Goal: Task Accomplishment & Management: Manage account settings

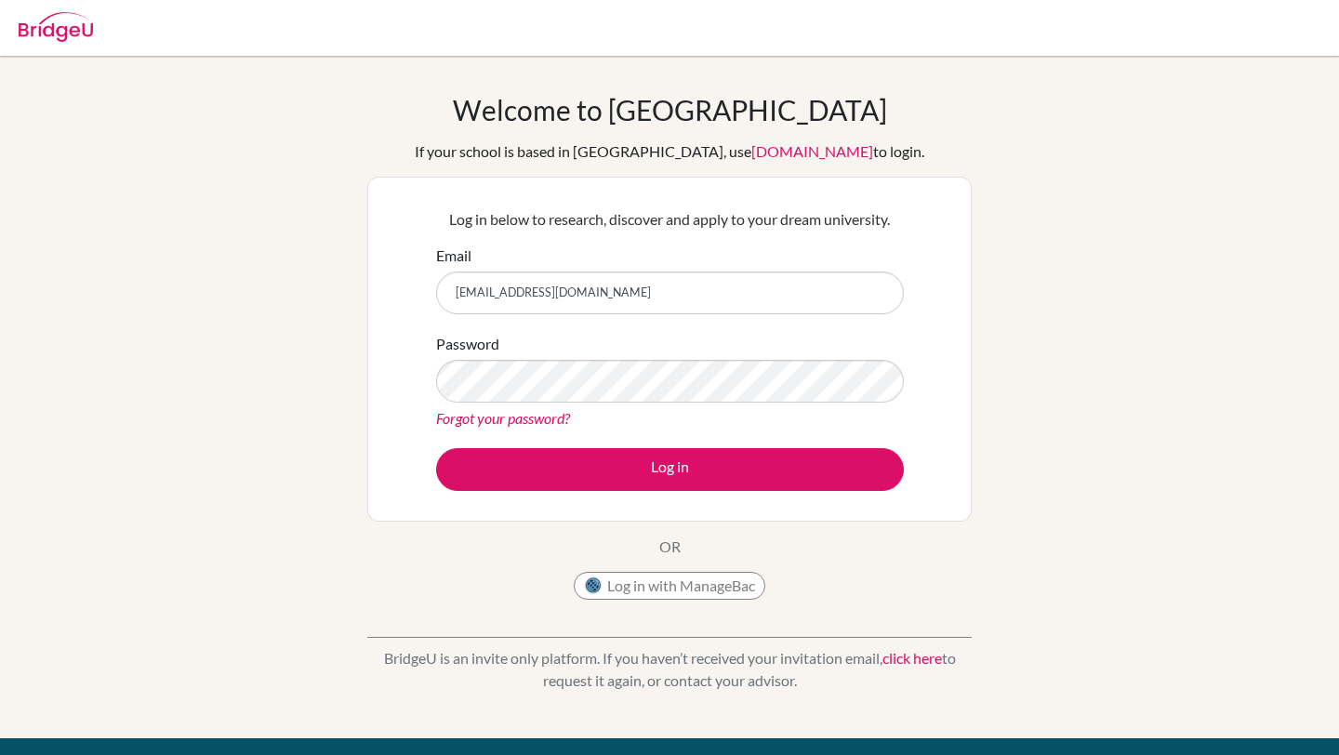
click at [436, 448] on button "Log in" at bounding box center [670, 469] width 468 height 43
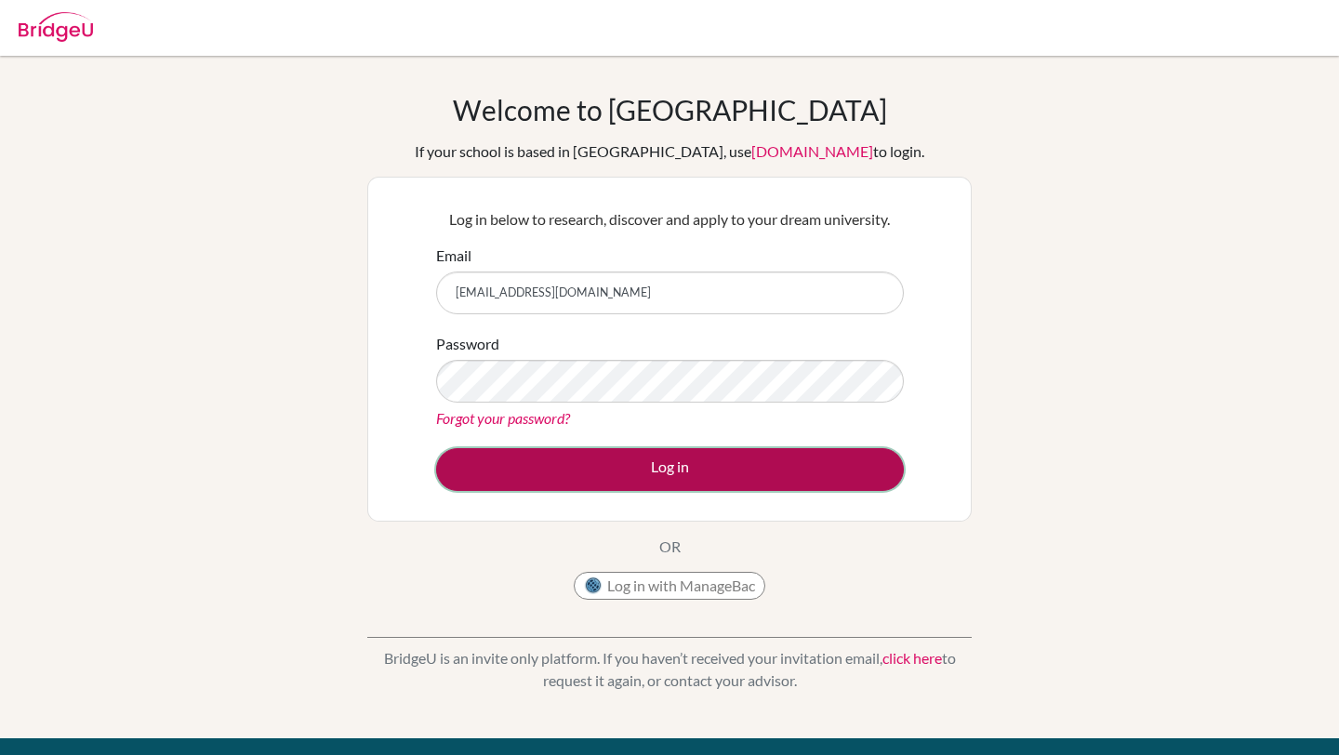
click at [543, 472] on button "Log in" at bounding box center [670, 469] width 468 height 43
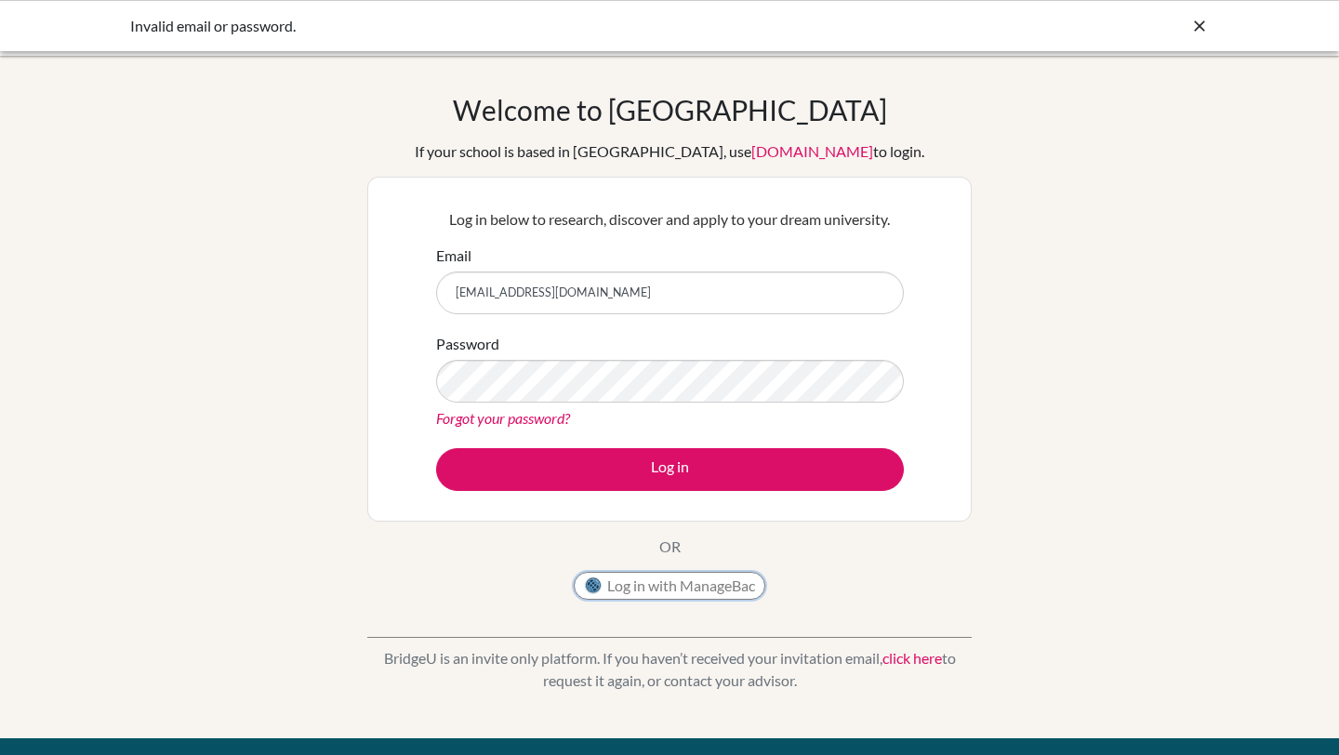
click at [642, 586] on button "Log in with ManageBac" at bounding box center [670, 586] width 192 height 28
click at [635, 588] on button "Log in with ManageBac" at bounding box center [670, 586] width 192 height 28
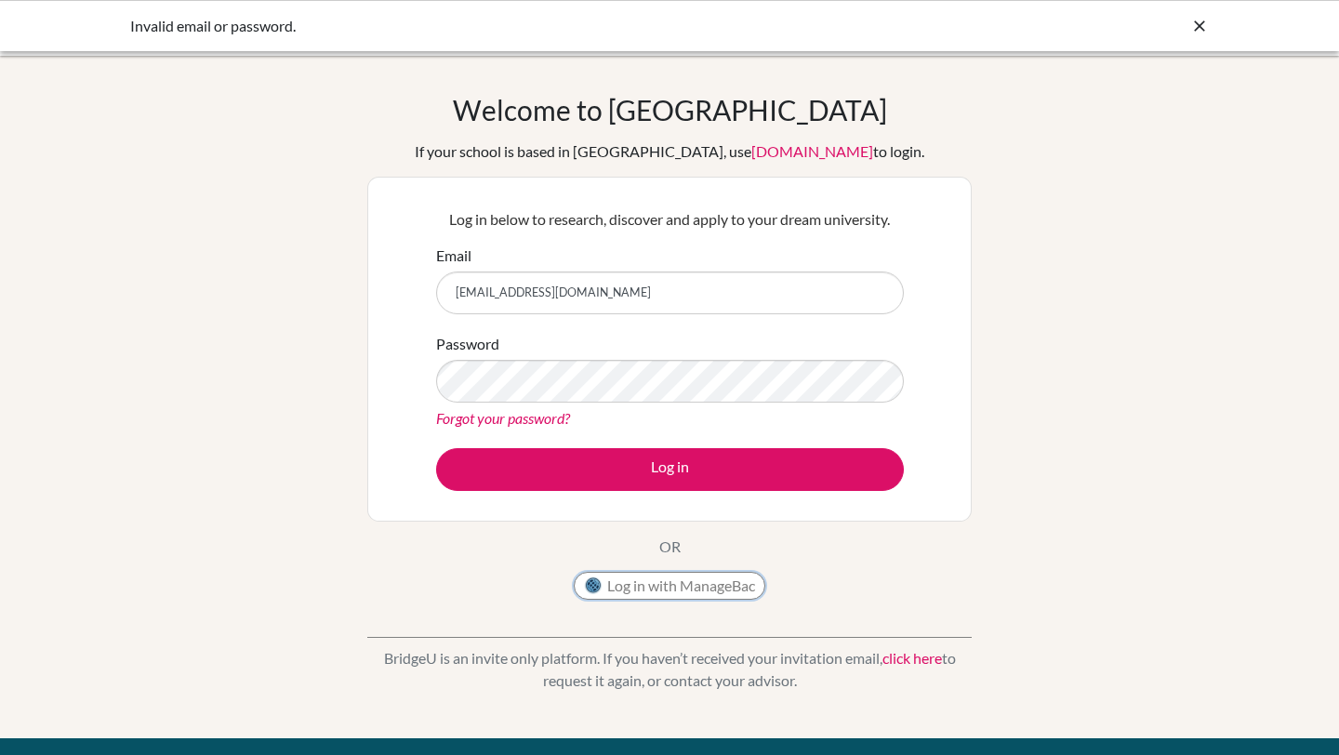
click at [635, 588] on button "Log in with ManageBac" at bounding box center [670, 586] width 192 height 28
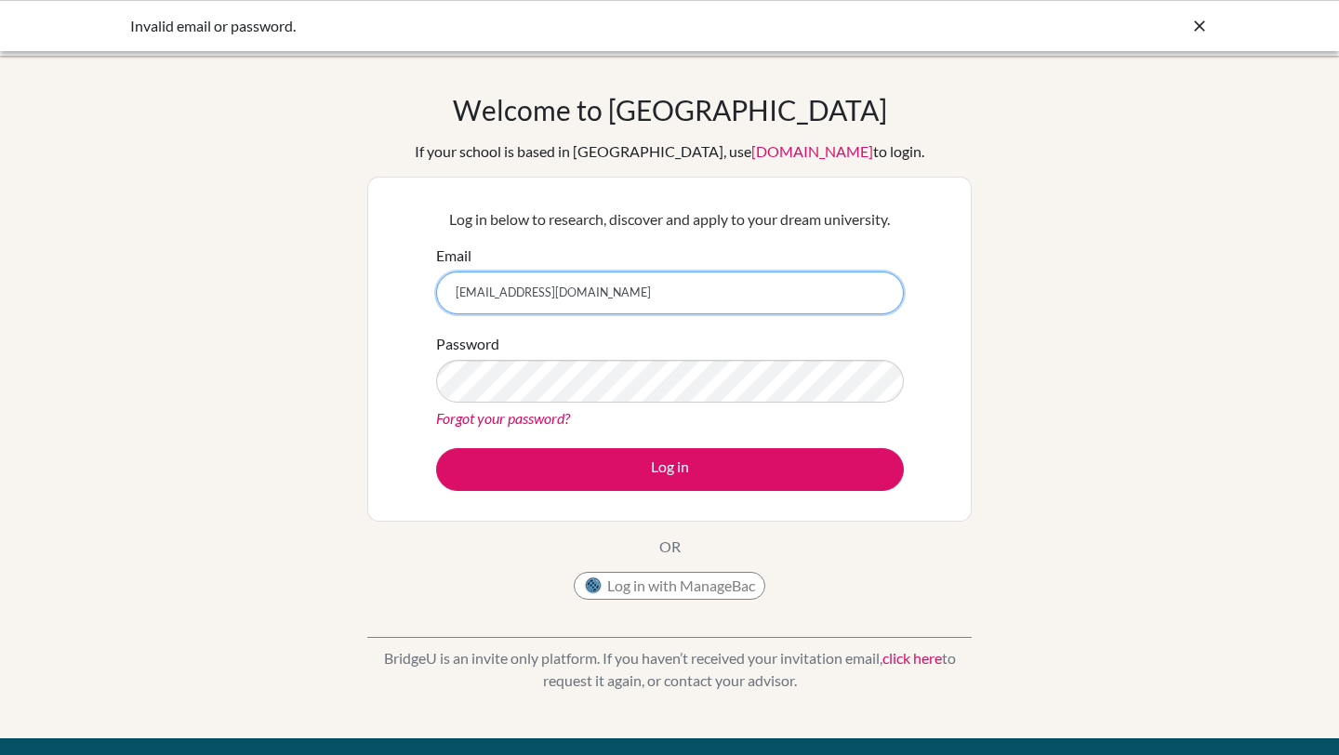
click at [627, 301] on input "[EMAIL_ADDRESS][DOMAIN_NAME]" at bounding box center [670, 293] width 468 height 43
click at [619, 579] on button "Log in with ManageBac" at bounding box center [670, 586] width 192 height 28
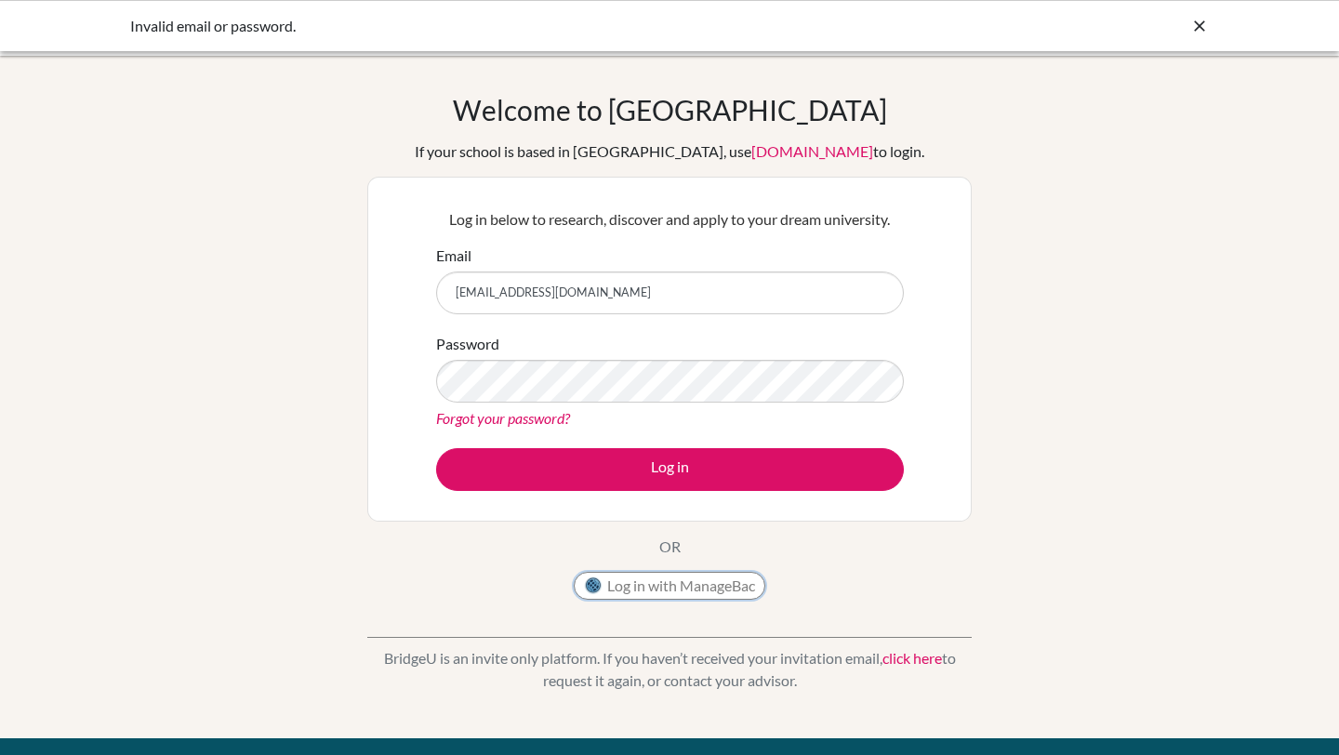
click at [619, 579] on button "Log in with ManageBac" at bounding box center [670, 586] width 192 height 28
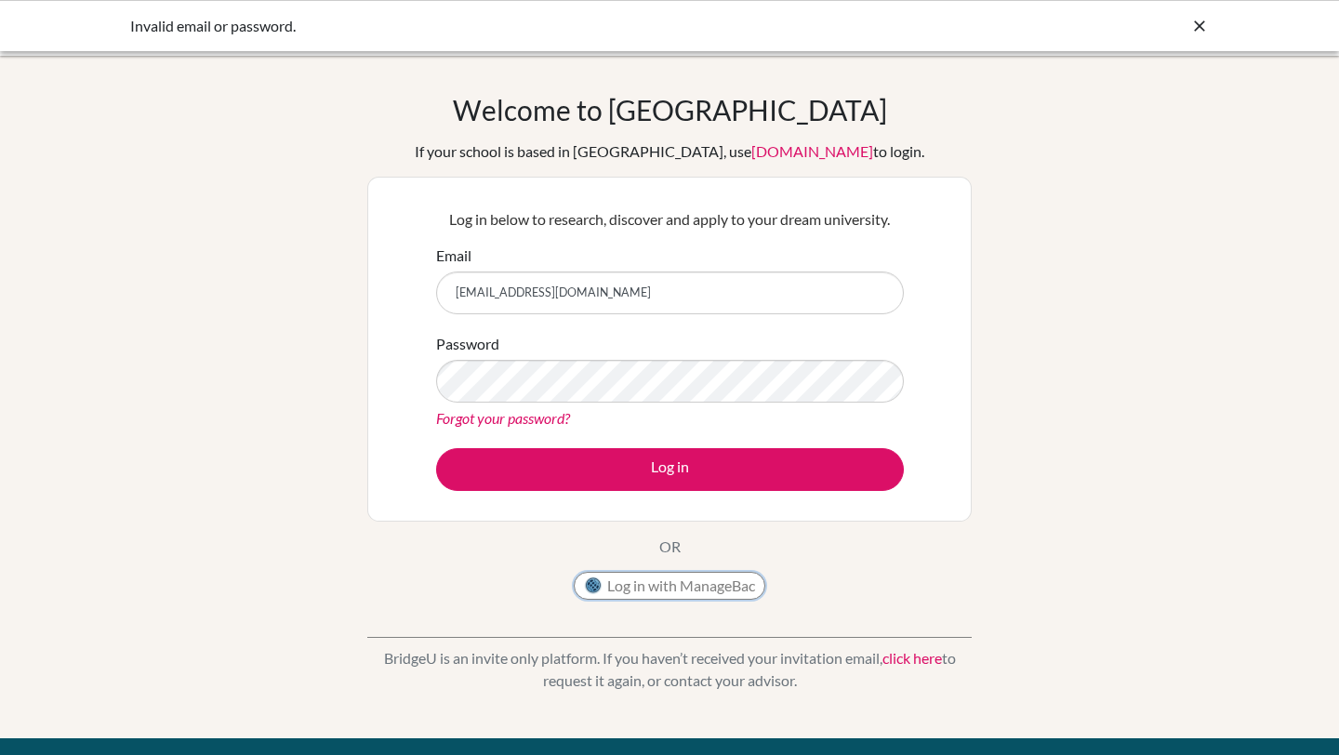
click at [619, 579] on button "Log in with ManageBac" at bounding box center [670, 586] width 192 height 28
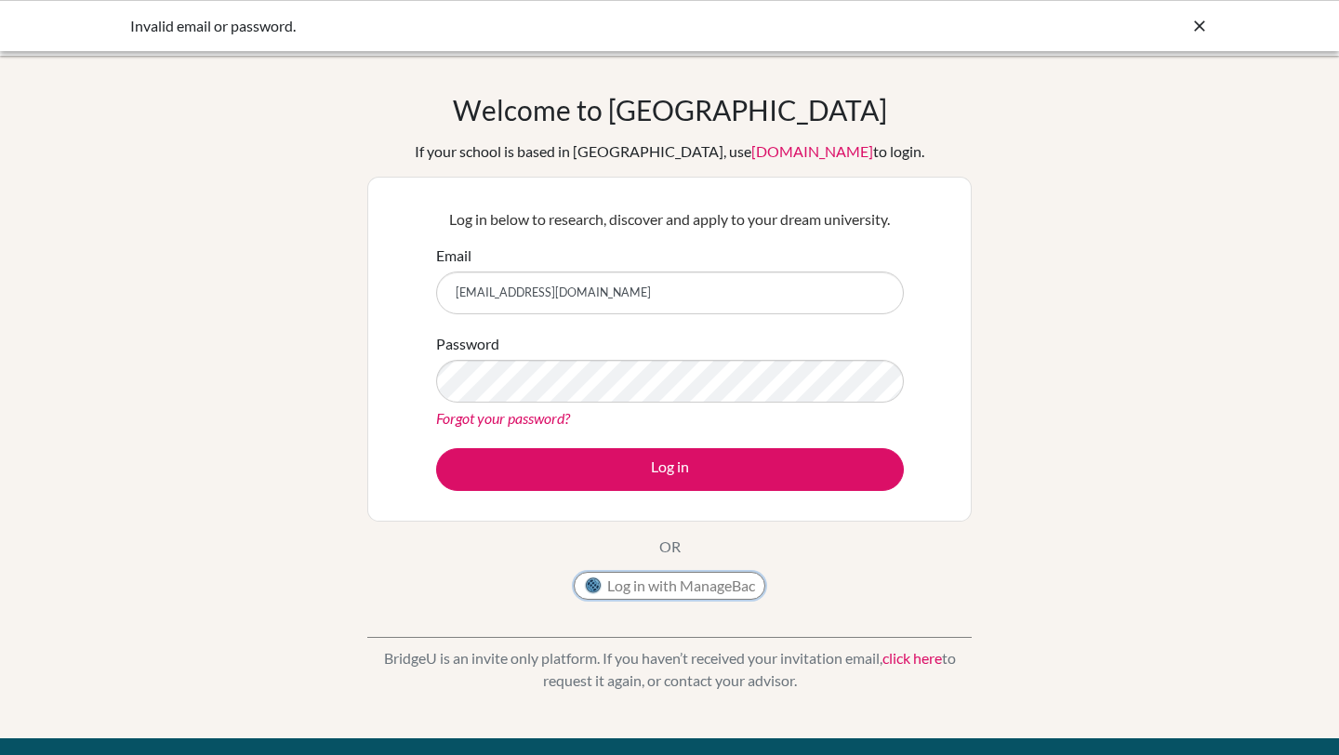
click at [619, 579] on button "Log in with ManageBac" at bounding box center [670, 586] width 192 height 28
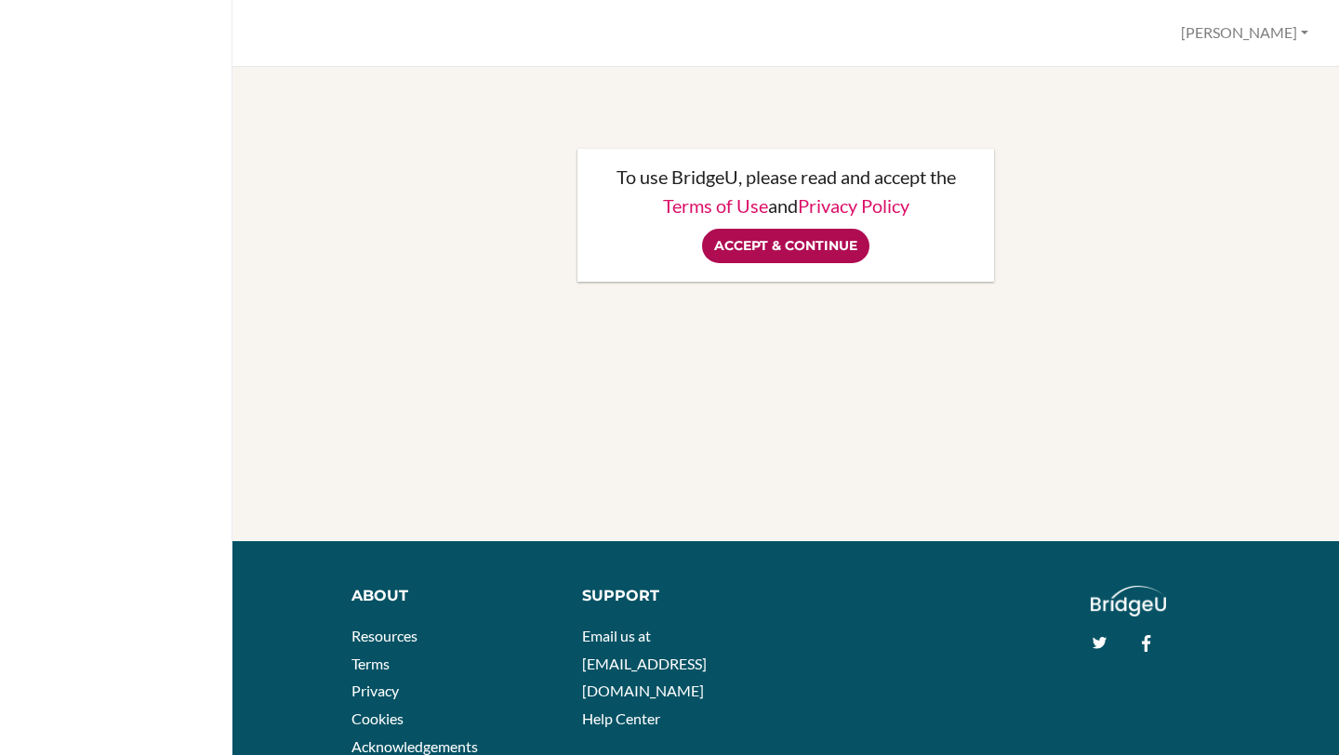
click at [771, 246] on input "Accept & Continue" at bounding box center [785, 246] width 167 height 34
click at [1292, 29] on button "Emma" at bounding box center [1245, 33] width 144 height 34
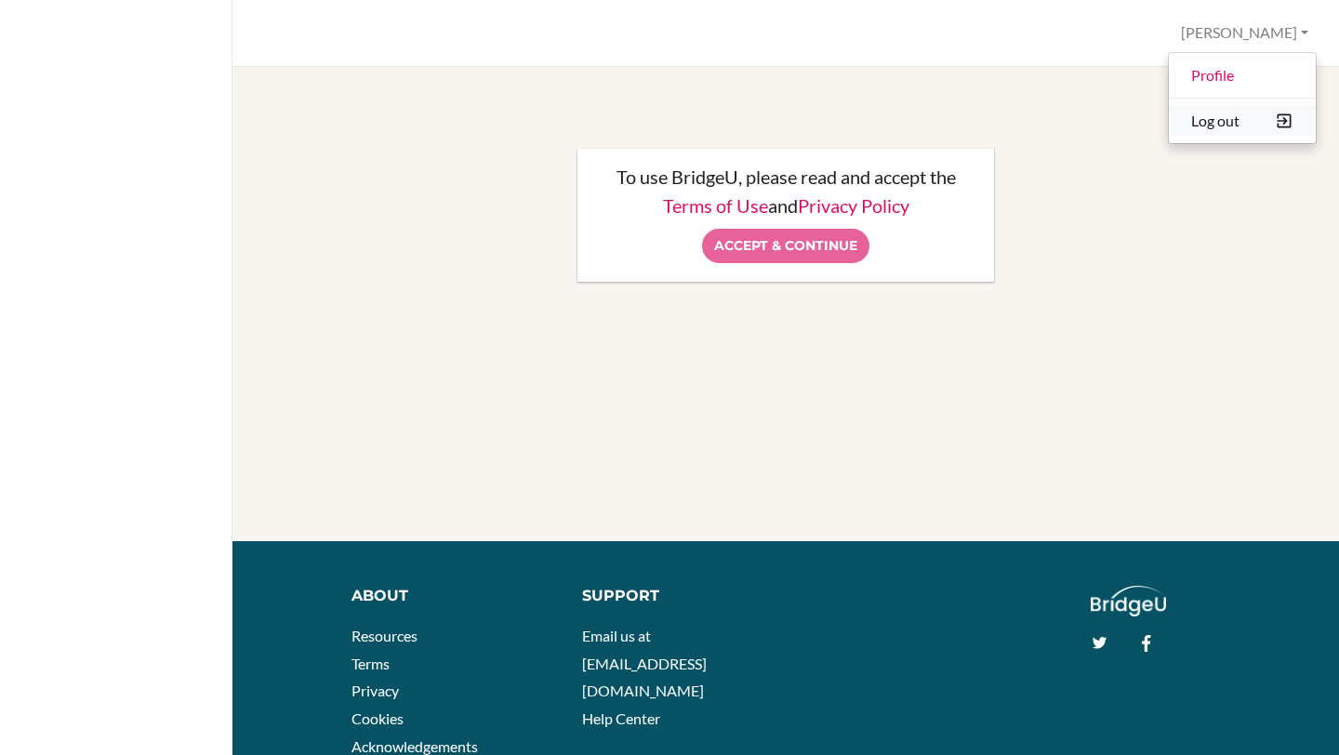
click at [1229, 112] on button "Log out" at bounding box center [1242, 121] width 147 height 30
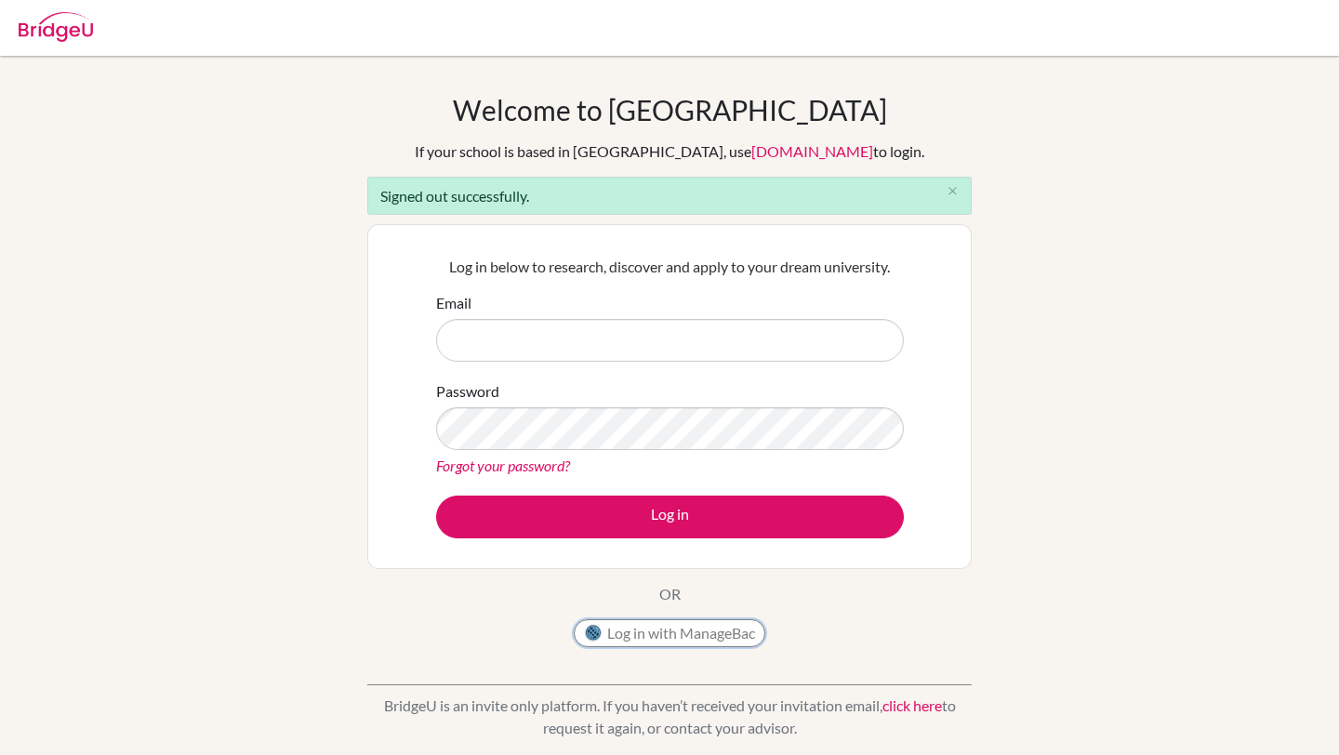
click at [669, 632] on button "Log in with ManageBac" at bounding box center [670, 634] width 192 height 28
